Goal: Find specific page/section: Find specific page/section

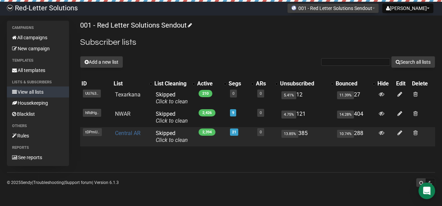
click at [128, 131] on link "Central AR" at bounding box center [128, 133] width 26 height 7
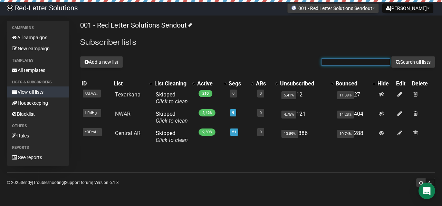
click at [344, 60] on input "text" at bounding box center [355, 62] width 69 height 8
paste input "[PERSON_NAME][EMAIL_ADDRESS][PERSON_NAME][DOMAIN_NAME]"
type input "[PERSON_NAME][EMAIL_ADDRESS][PERSON_NAME][DOMAIN_NAME]"
click at [391, 56] on button "Search all lists" at bounding box center [413, 62] width 44 height 12
